Goal: Navigation & Orientation: Understand site structure

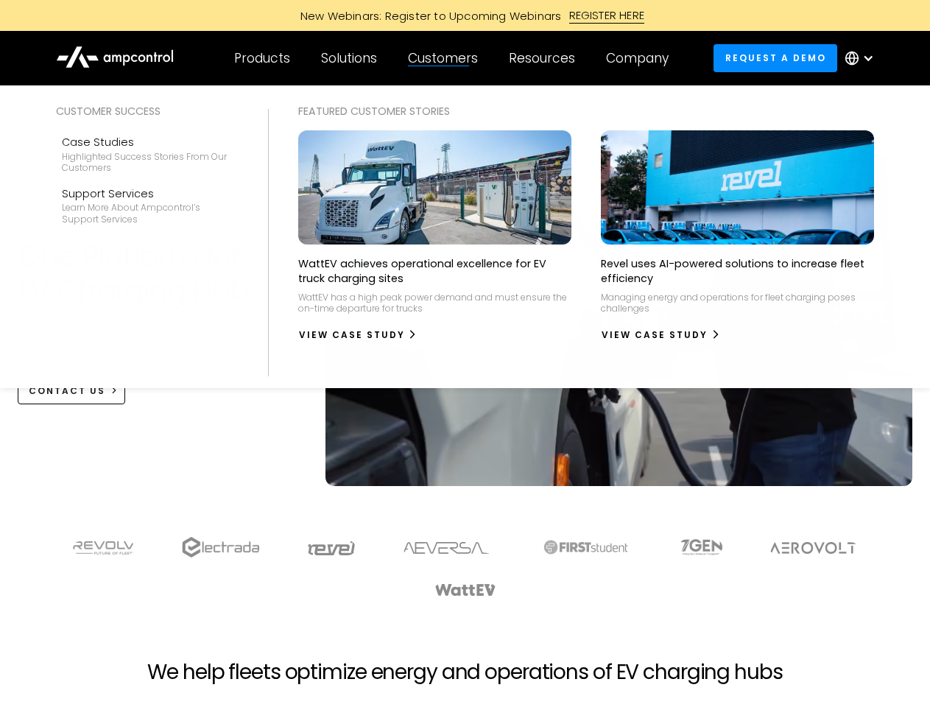
click at [453, 58] on div "Customers" at bounding box center [443, 58] width 70 height 16
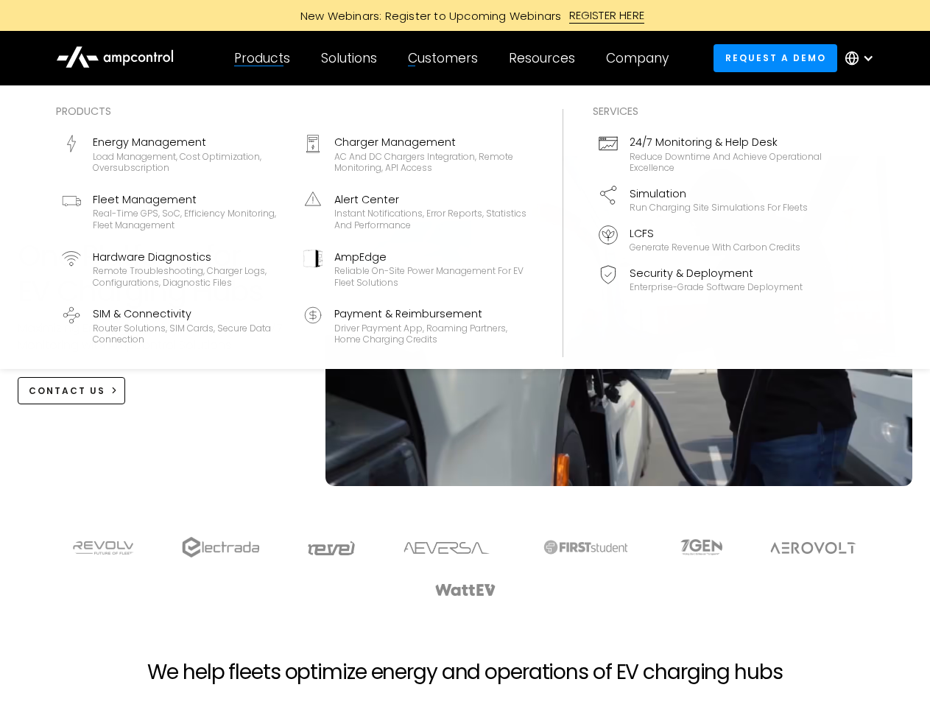
click at [262, 58] on div "Products" at bounding box center [262, 58] width 56 height 16
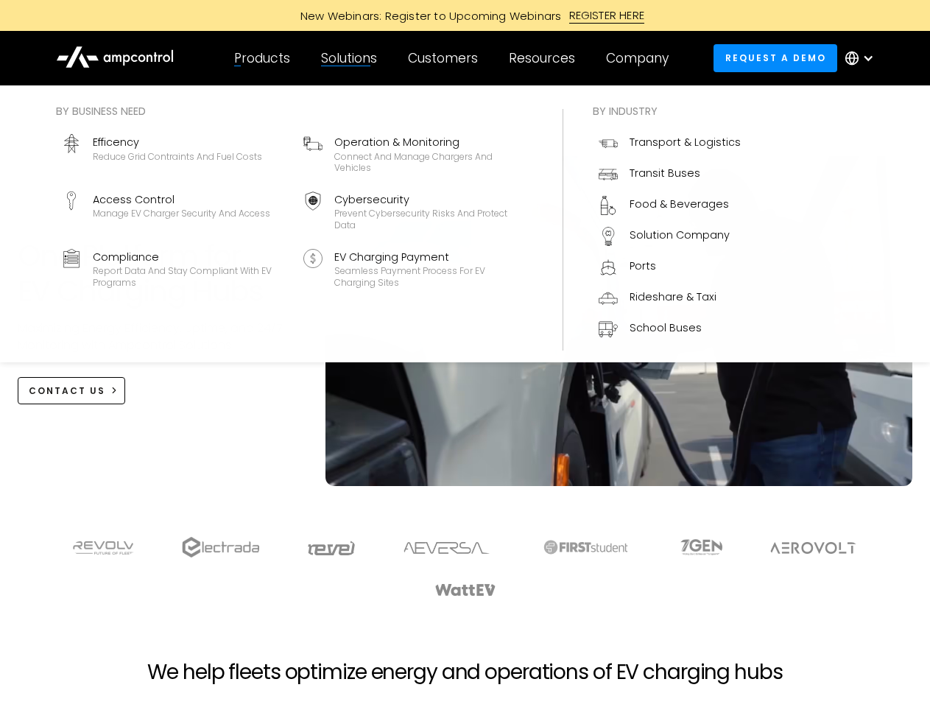
click at [350, 58] on div "Solutions" at bounding box center [349, 58] width 56 height 16
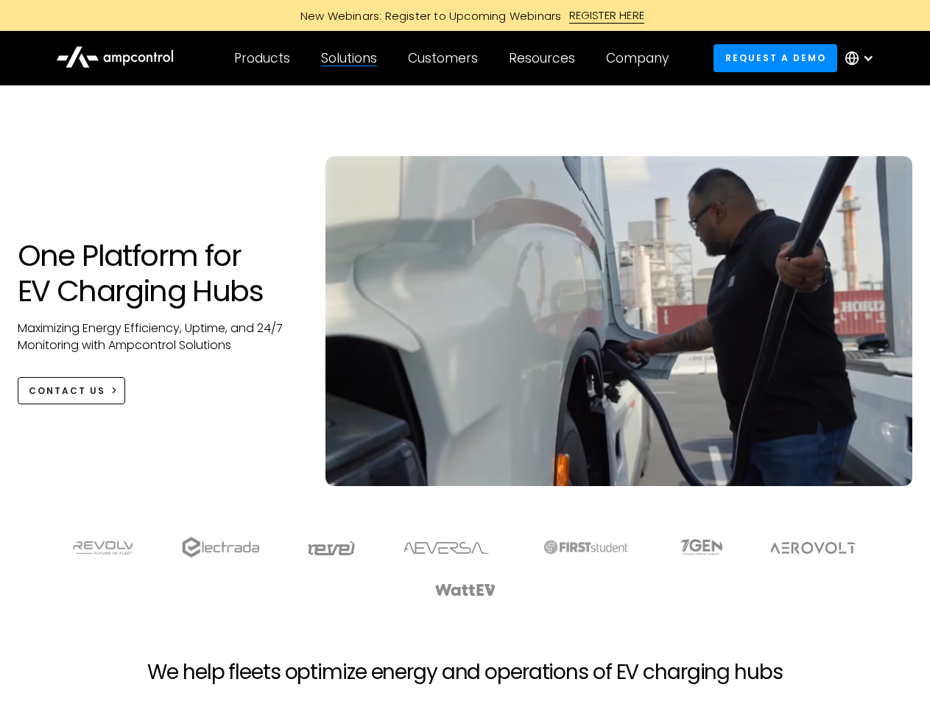
click at [446, 58] on div "Customers" at bounding box center [443, 58] width 70 height 16
click at [545, 58] on div "Resources" at bounding box center [542, 58] width 66 height 16
click at [642, 58] on div "Company" at bounding box center [637, 58] width 63 height 16
click at [863, 58] on div at bounding box center [869, 58] width 12 height 12
